Goal: Navigation & Orientation: Find specific page/section

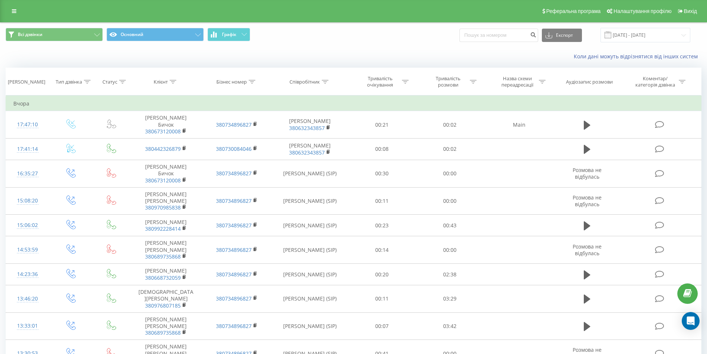
click at [323, 44] on div "Всі дзвінки Основний Графік Експорт .csv .xls .xlsx 19.07.2025 - 19.08.2025" at bounding box center [353, 35] width 706 height 25
click at [272, 41] on span "Всі дзвінки Основний Графік" at bounding box center [177, 35] width 342 height 14
drag, startPoint x: 311, startPoint y: 52, endPoint x: 313, endPoint y: 57, distance: 4.7
click at [311, 53] on div "Коли дані можуть відрізнятися вiд інших систем" at bounding box center [353, 56] width 706 height 18
click at [316, 52] on div "Коли дані можуть відрізнятися вiд інших систем" at bounding box center [353, 56] width 706 height 18
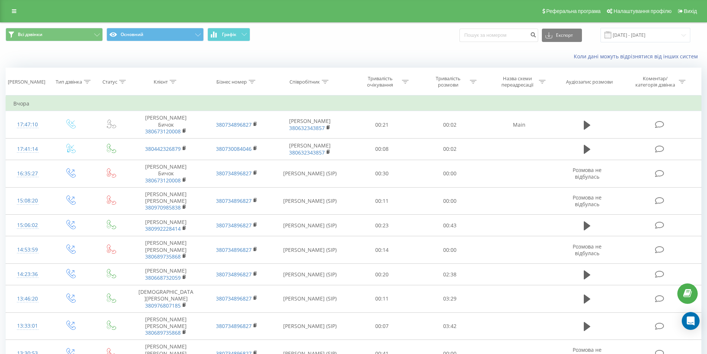
drag, startPoint x: 12, startPoint y: 16, endPoint x: 6, endPoint y: 14, distance: 5.7
click at [11, 16] on link at bounding box center [13, 11] width 13 height 10
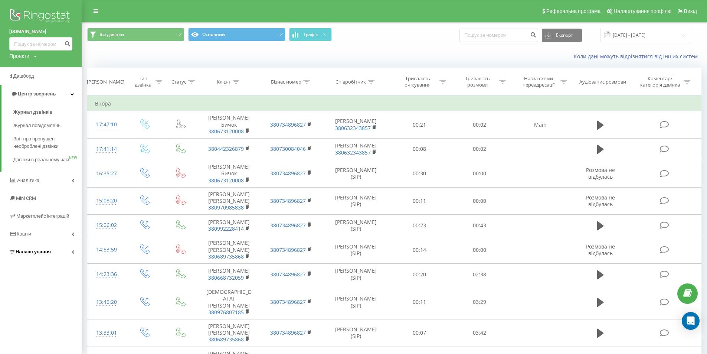
click at [27, 255] on span "Налаштування" at bounding box center [30, 251] width 42 height 7
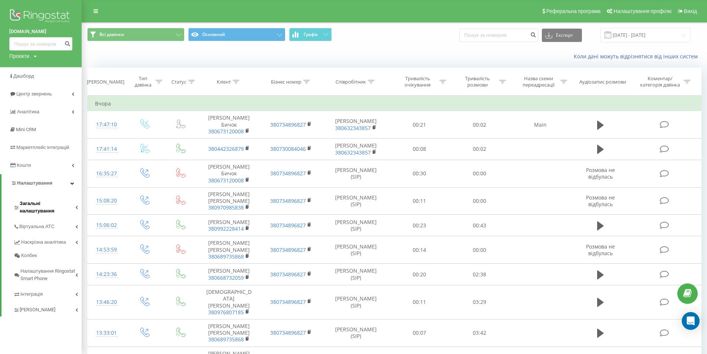
click at [49, 202] on span "Загальні налаштування" at bounding box center [48, 207] width 56 height 15
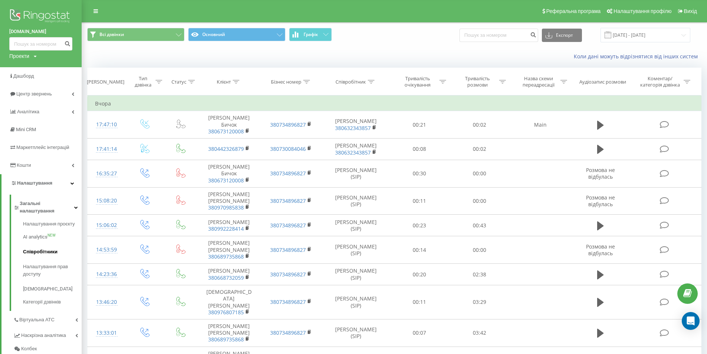
click at [40, 248] on span "Співробітники" at bounding box center [40, 251] width 35 height 7
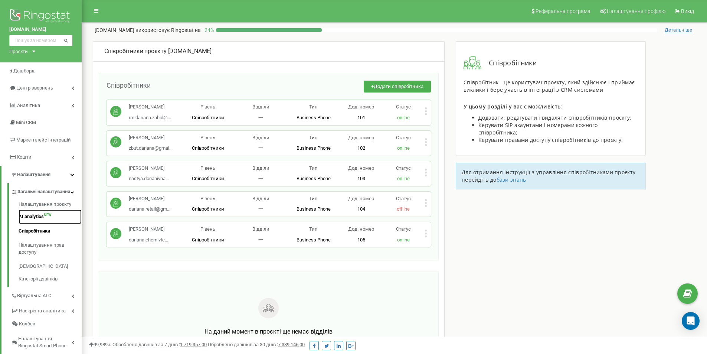
click at [37, 223] on link "AI analytics NEW" at bounding box center [50, 216] width 63 height 14
